Goal: Task Accomplishment & Management: Complete application form

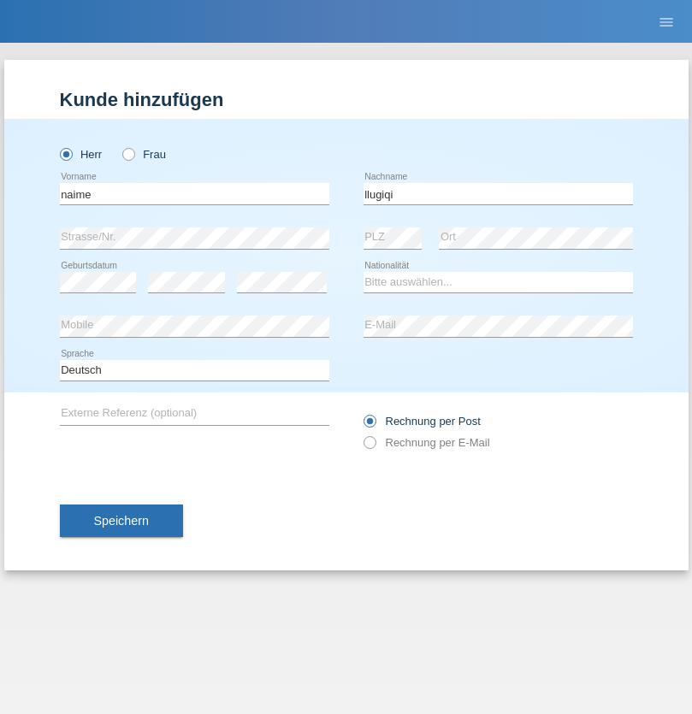
type input "llugiqi"
select select "CH"
radio input "true"
click at [194, 193] on input "text" at bounding box center [194, 193] width 269 height 21
type input "Shaban"
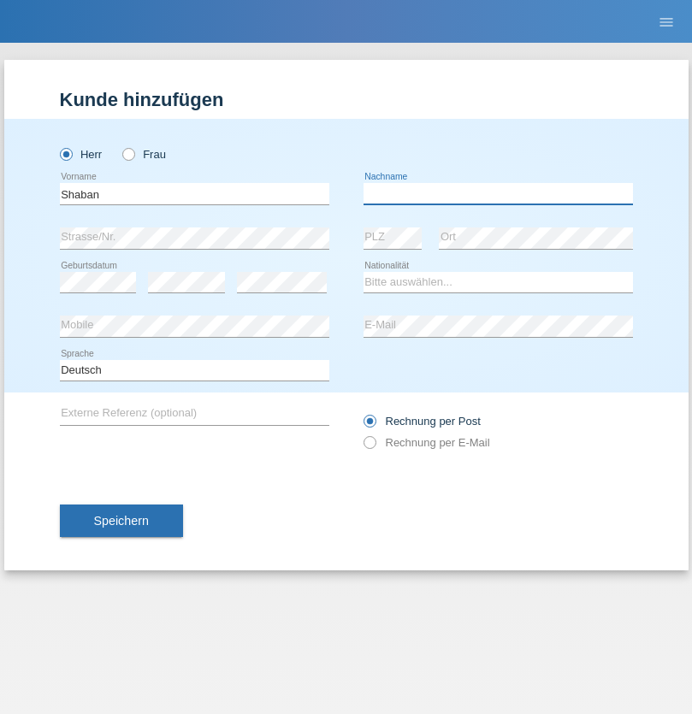
click at [498, 193] on input "text" at bounding box center [497, 193] width 269 height 21
type input "llugiqi"
select select "CH"
radio input "true"
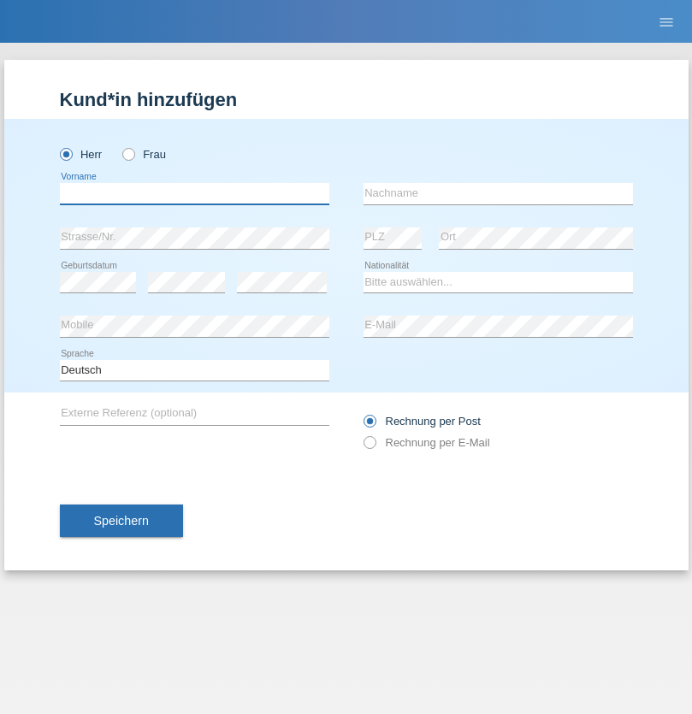
click at [194, 193] on input "text" at bounding box center [194, 193] width 269 height 21
type input "[PERSON_NAME]"
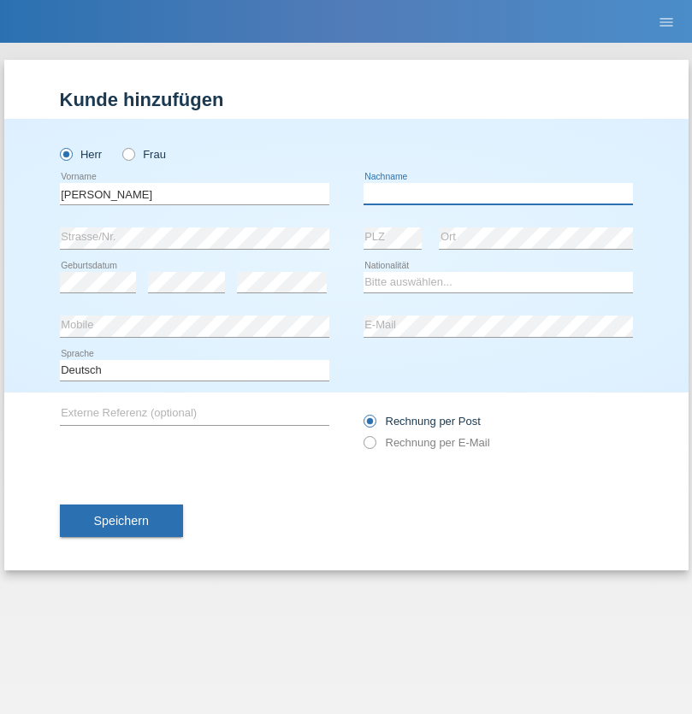
click at [498, 193] on input "text" at bounding box center [497, 193] width 269 height 21
type input "Vandersmissen"
select select "BE"
select select "C"
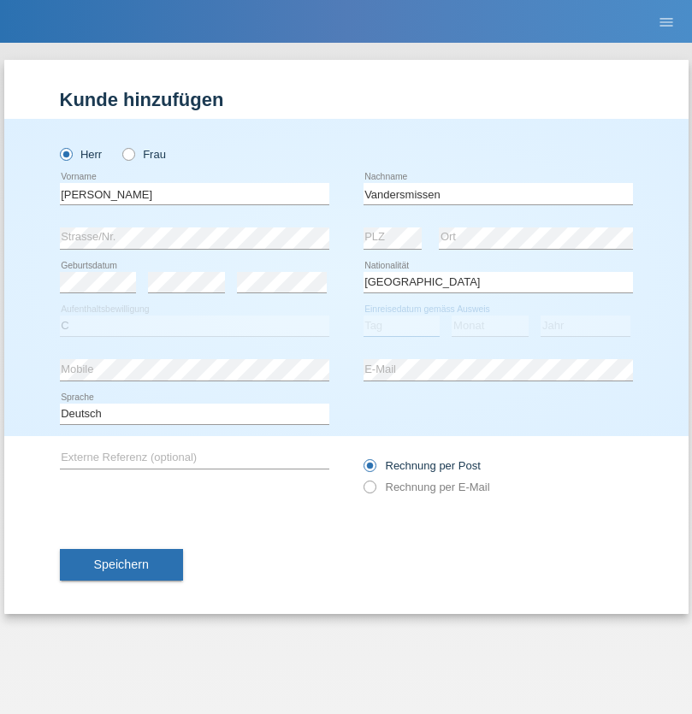
select select "06"
select select "05"
select select "2021"
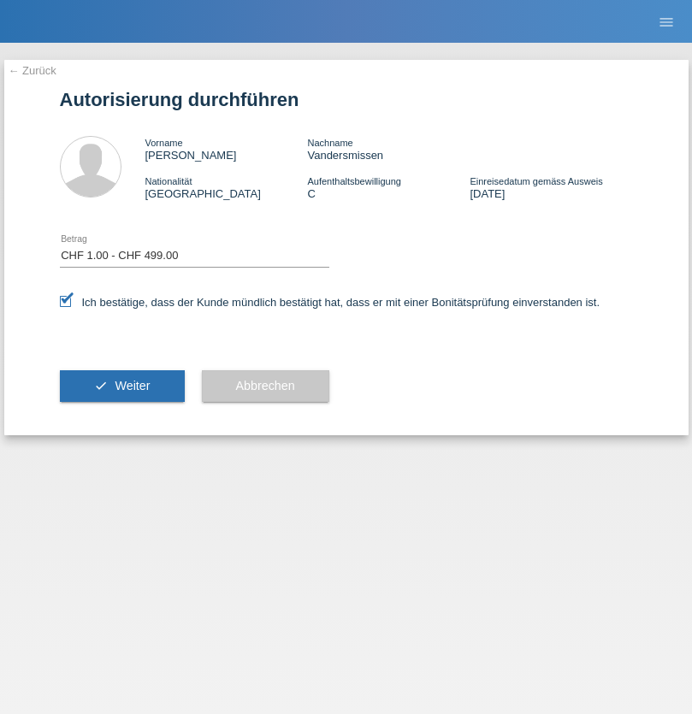
select select "1"
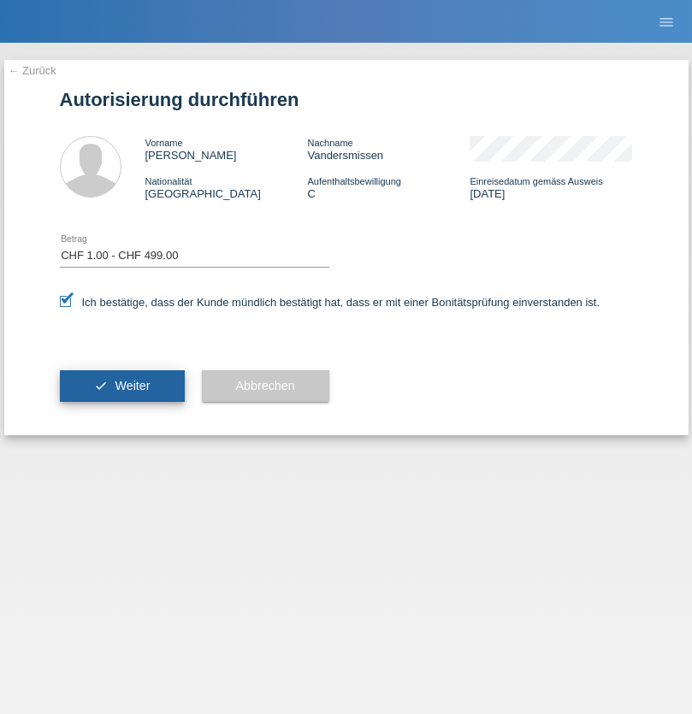
click at [121, 386] on span "Weiter" at bounding box center [132, 386] width 35 height 14
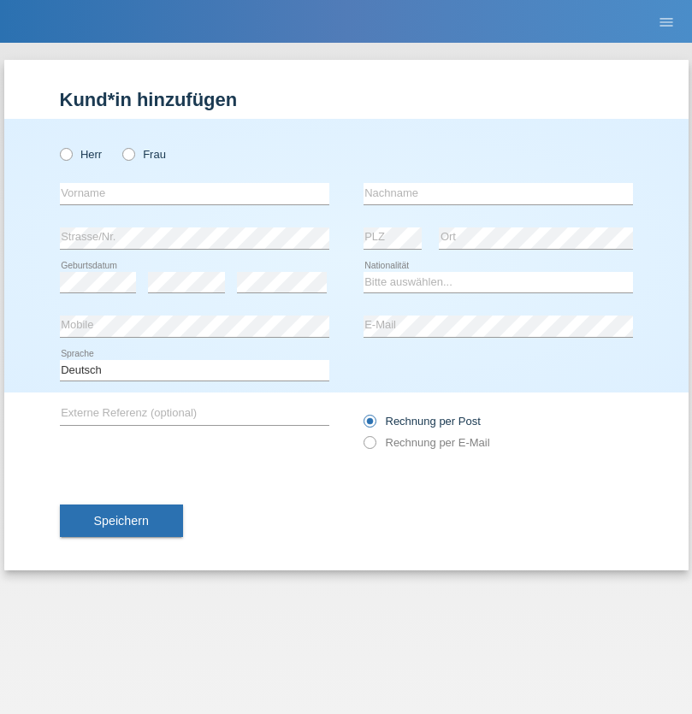
radio input "true"
click at [194, 193] on input "text" at bounding box center [194, 193] width 269 height 21
type input "Silvia"
click at [498, 193] on input "text" at bounding box center [497, 193] width 269 height 21
type input "Patera"
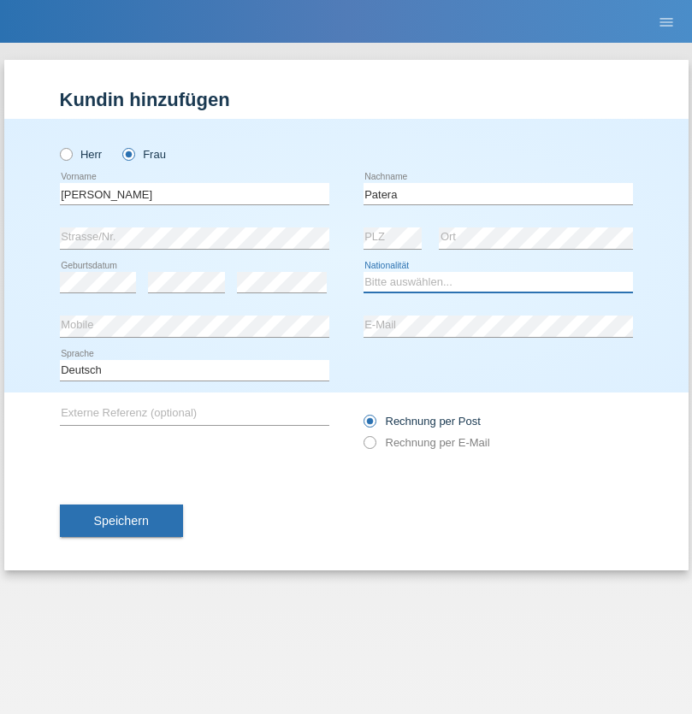
select select "CH"
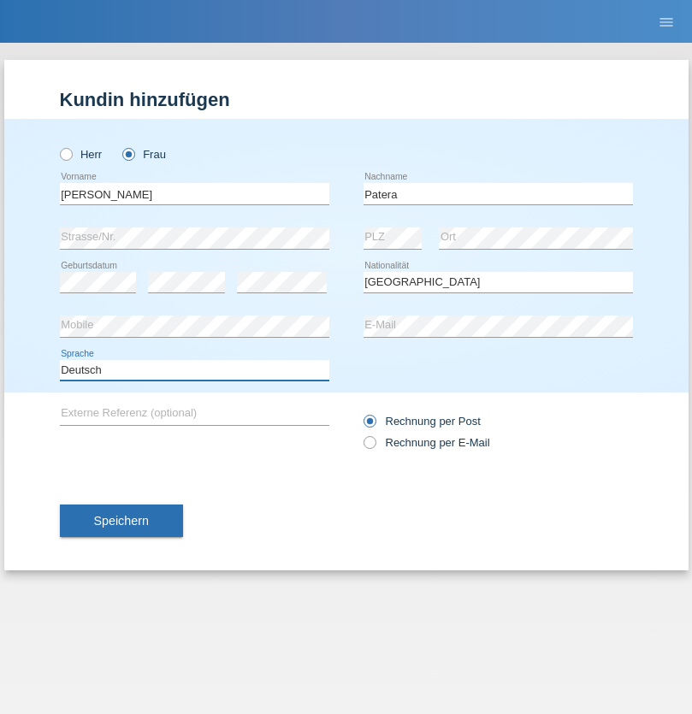
select select "en"
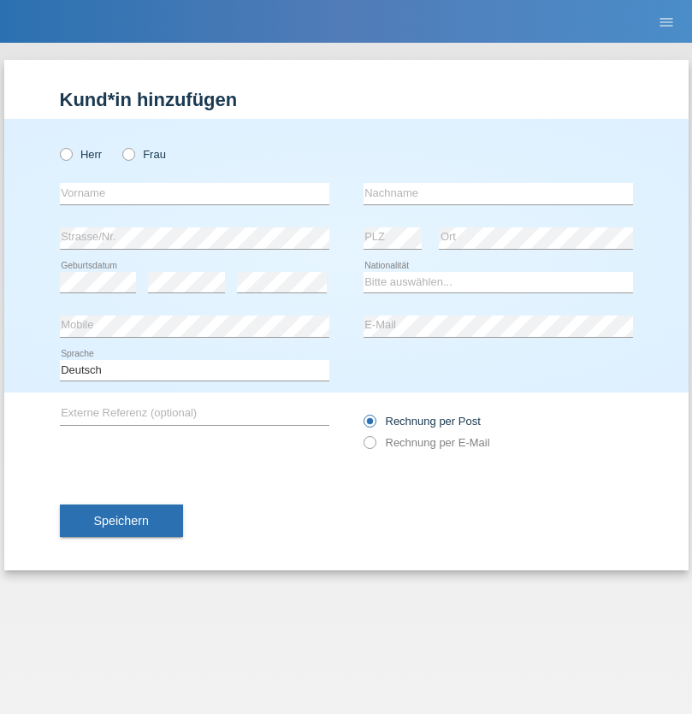
radio input "true"
click at [194, 193] on input "text" at bounding box center [194, 193] width 269 height 21
type input "Champing"
click at [498, 193] on input "text" at bounding box center [497, 193] width 269 height 21
type input "Malonga"
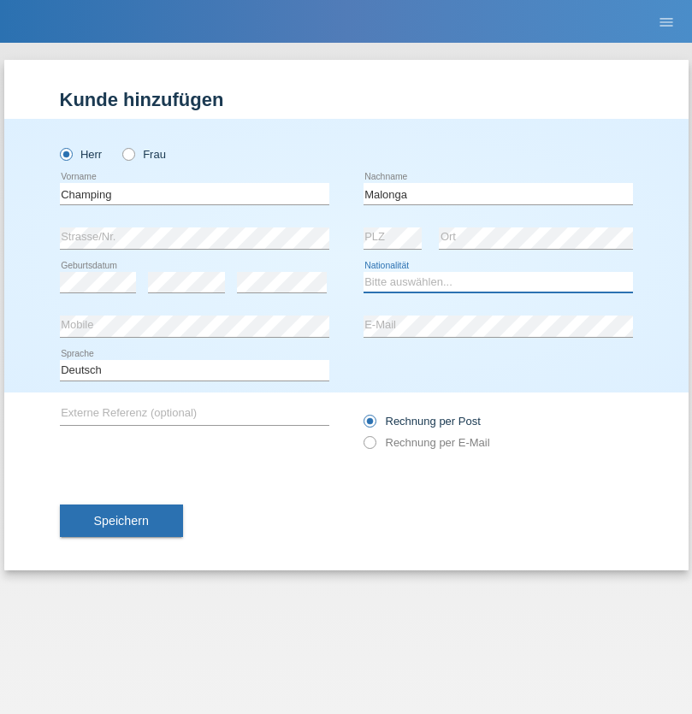
select select "CH"
radio input "true"
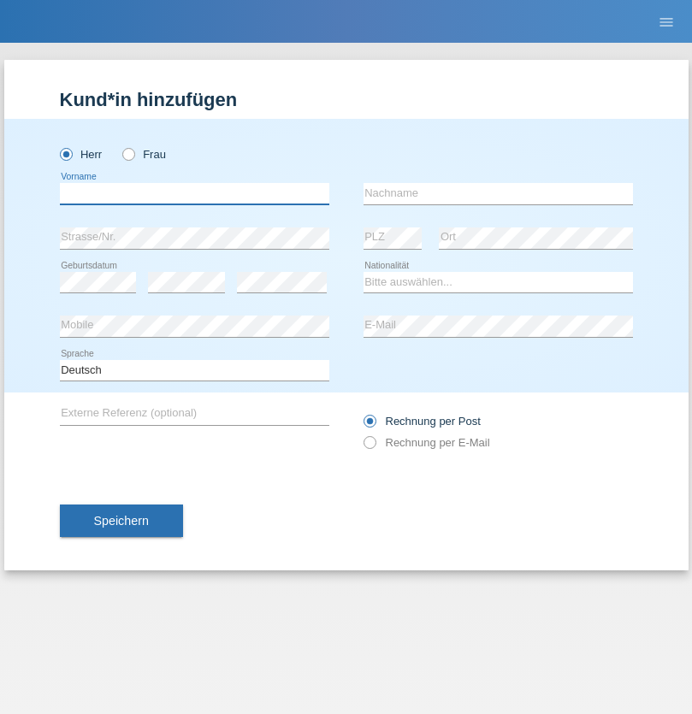
click at [194, 193] on input "text" at bounding box center [194, 193] width 269 height 21
type input "Djordjevic"
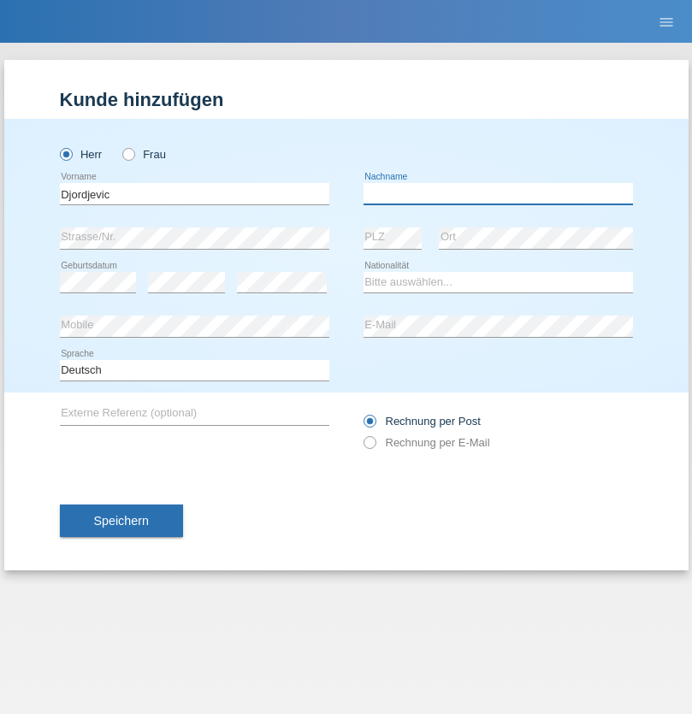
click at [498, 193] on input "text" at bounding box center [497, 193] width 269 height 21
type input "Radosav"
select select "RS"
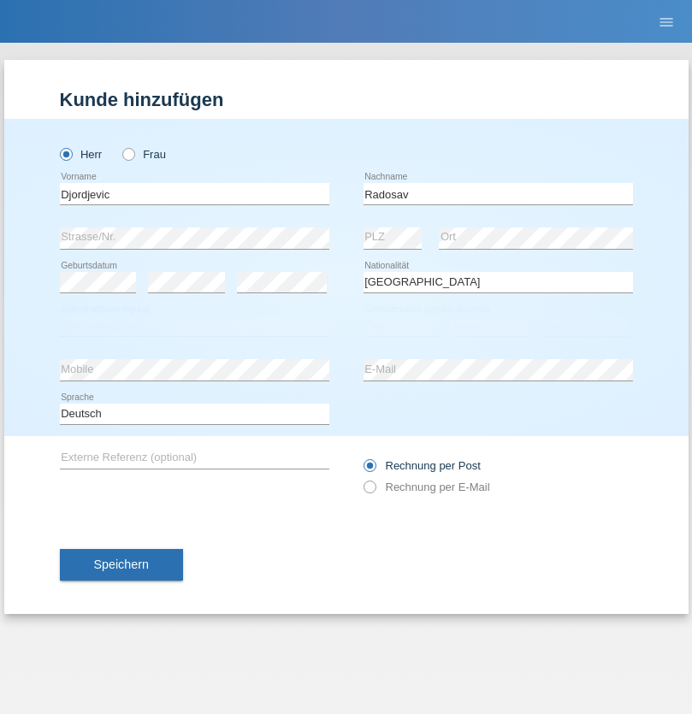
select select "C"
select select "10"
select select "03"
select select "1989"
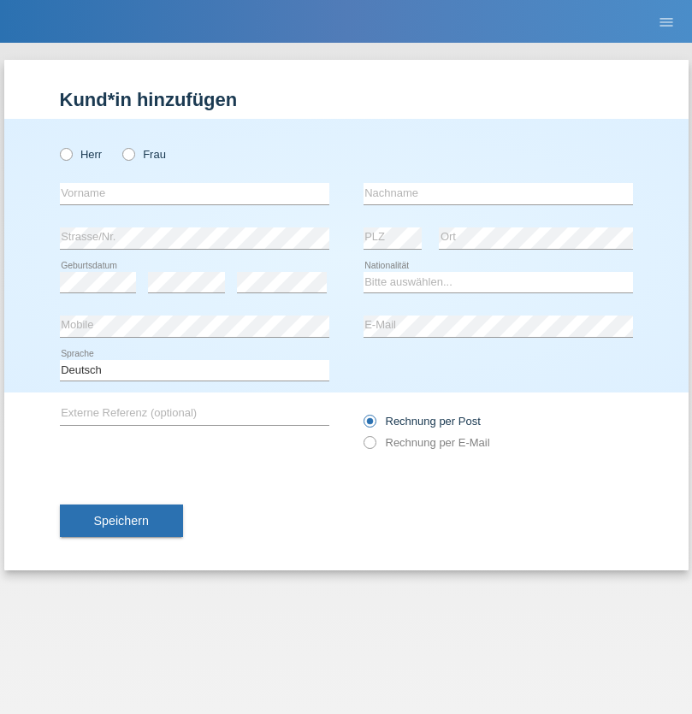
radio input "true"
click at [194, 193] on input "text" at bounding box center [194, 193] width 269 height 21
type input "[PERSON_NAME]"
click at [498, 193] on input "text" at bounding box center [497, 193] width 269 height 21
type input "Sakhi"
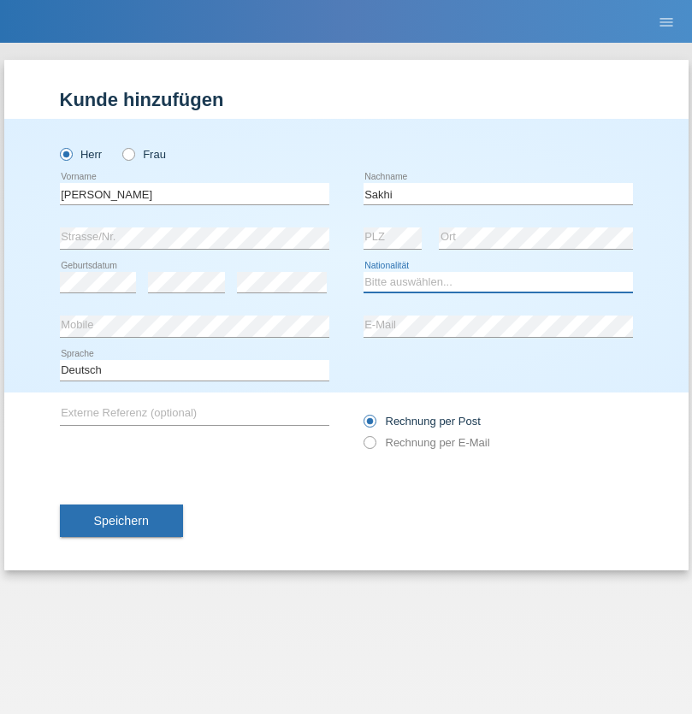
select select "IT"
select select "C"
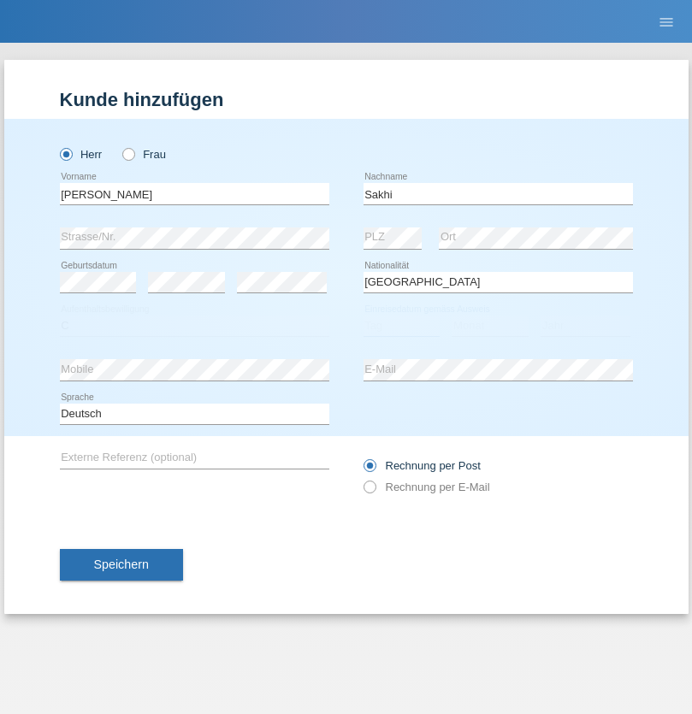
select select "24"
select select "10"
select select "2021"
